Goal: Information Seeking & Learning: Learn about a topic

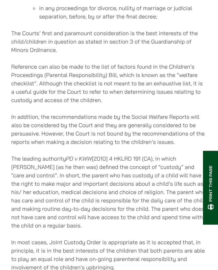
scroll to position [800, 0]
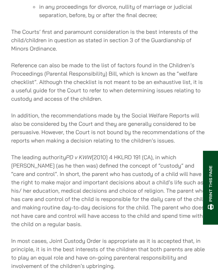
drag, startPoint x: 68, startPoint y: 149, endPoint x: 155, endPoint y: 150, distance: 87.2
click at [155, 153] on p "The leading authority PD v KWW [2010] 4 HKLRD 191 (CA), in which [PERSON_NAME] …" at bounding box center [108, 190] width 195 height 75
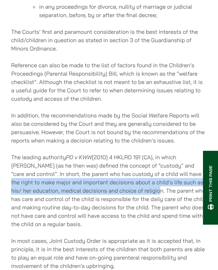
drag, startPoint x: 155, startPoint y: 166, endPoint x: 142, endPoint y: 181, distance: 20.8
click at [142, 181] on p "The leading authority PD v KWW [2010] 4 HKLRD 191 (CA), in which [PERSON_NAME] …" at bounding box center [108, 190] width 195 height 75
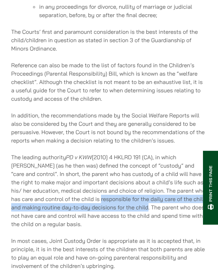
drag, startPoint x: 91, startPoint y: 190, endPoint x: 138, endPoint y: 199, distance: 47.2
click at [138, 199] on p "The leading authority PD v KWW [2010] 4 HKLRD 191 (CA), in which [PERSON_NAME] …" at bounding box center [108, 190] width 195 height 75
click at [95, 191] on p "The leading authority PD v KWW [2010] 4 HKLRD 191 (CA), in which [PERSON_NAME] …" at bounding box center [108, 190] width 195 height 75
drag, startPoint x: 91, startPoint y: 190, endPoint x: 132, endPoint y: 196, distance: 40.6
click at [132, 196] on p "The leading authority PD v KWW [2010] 4 HKLRD 191 (CA), in which [PERSON_NAME] …" at bounding box center [108, 190] width 195 height 75
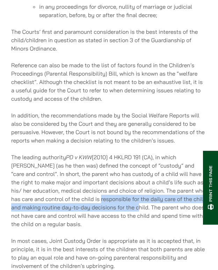
click at [99, 196] on p "The leading authority PD v KWW [2010] 4 HKLRD 191 (CA), in which [PERSON_NAME] …" at bounding box center [108, 190] width 195 height 75
drag, startPoint x: 90, startPoint y: 190, endPoint x: 137, endPoint y: 199, distance: 48.6
click at [137, 199] on p "The leading authority PD v KWW [2010] 4 HKLRD 191 (CA), in which [PERSON_NAME] …" at bounding box center [108, 190] width 195 height 75
drag, startPoint x: 129, startPoint y: 197, endPoint x: 90, endPoint y: 192, distance: 39.3
click at [90, 192] on p "The leading authority PD v KWW [2010] 4 HKLRD 191 (CA), in which [PERSON_NAME] …" at bounding box center [108, 190] width 195 height 75
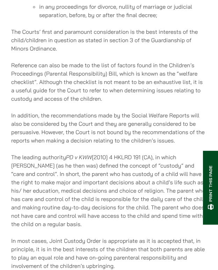
click at [100, 221] on div "The Law on Children’s Issues and Custody Arrangement The main provisions regard…" at bounding box center [108, 84] width 195 height 374
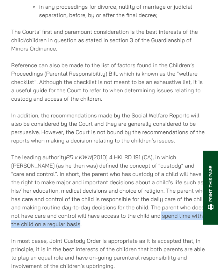
drag, startPoint x: 152, startPoint y: 208, endPoint x: 146, endPoint y: 213, distance: 7.9
click at [146, 213] on p "The leading authority PD v KWW [2010] 4 HKLRD 191 (CA), in which [PERSON_NAME] …" at bounding box center [108, 190] width 195 height 75
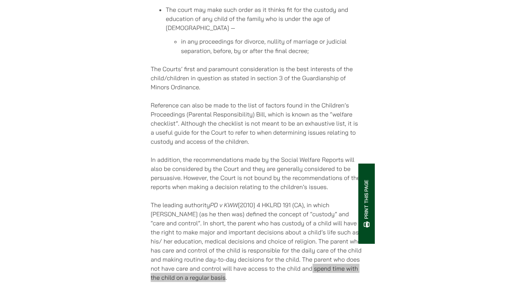
scroll to position [769, 0]
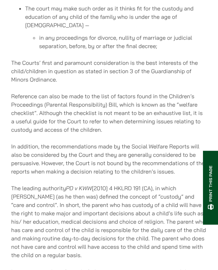
click at [167, 92] on p "Reference can also be made to the list of factors found in the Children’s Proce…" at bounding box center [108, 113] width 195 height 42
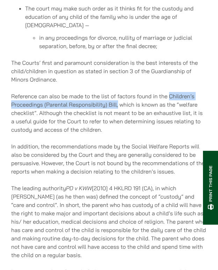
drag, startPoint x: 169, startPoint y: 87, endPoint x: 118, endPoint y: 97, distance: 52.3
click at [118, 97] on p "Reference can also be made to the list of factors found in the Children’s Proce…" at bounding box center [108, 113] width 195 height 42
copy p "Children’s Proceedings (Parental Responsibility) [PERSON_NAME],"
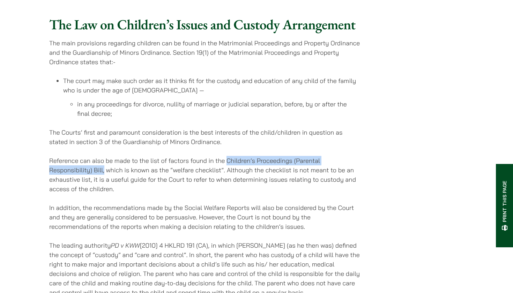
copy p "Children’s Proceedings (Parental Responsibility) [PERSON_NAME],"
